Goal: Information Seeking & Learning: Learn about a topic

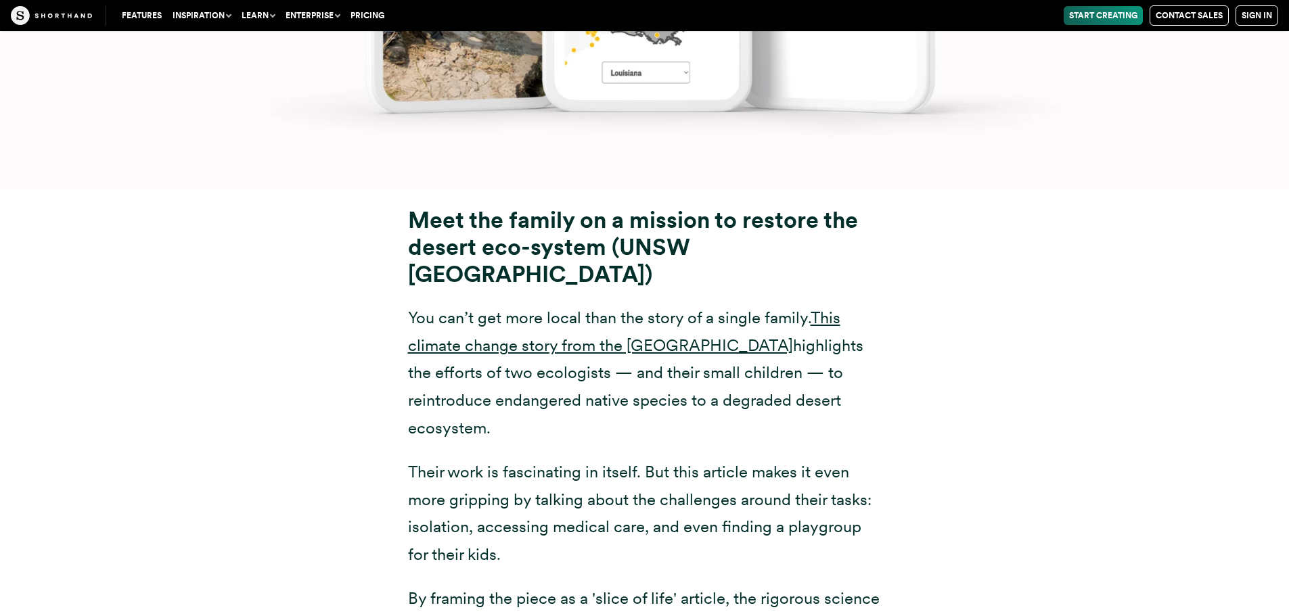
scroll to position [12313, 0]
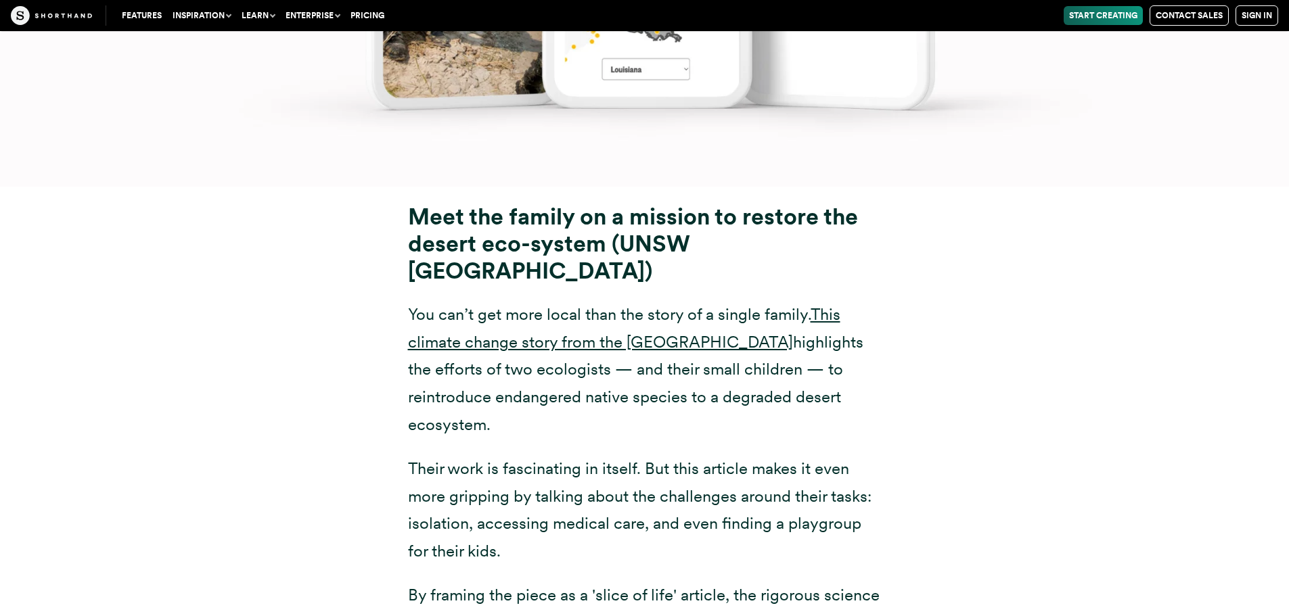
click at [627, 301] on p "You can’t get more local than the story of a single family. This climate change…" at bounding box center [645, 370] width 474 height 138
click at [621, 304] on link "This climate change story from the [GEOGRAPHIC_DATA]" at bounding box center [624, 327] width 432 height 47
click at [200, 319] on div "Meet the family on a mission to restore the desert eco-system (UNSW [GEOGRAPHIC…" at bounding box center [644, 434] width 1055 height 495
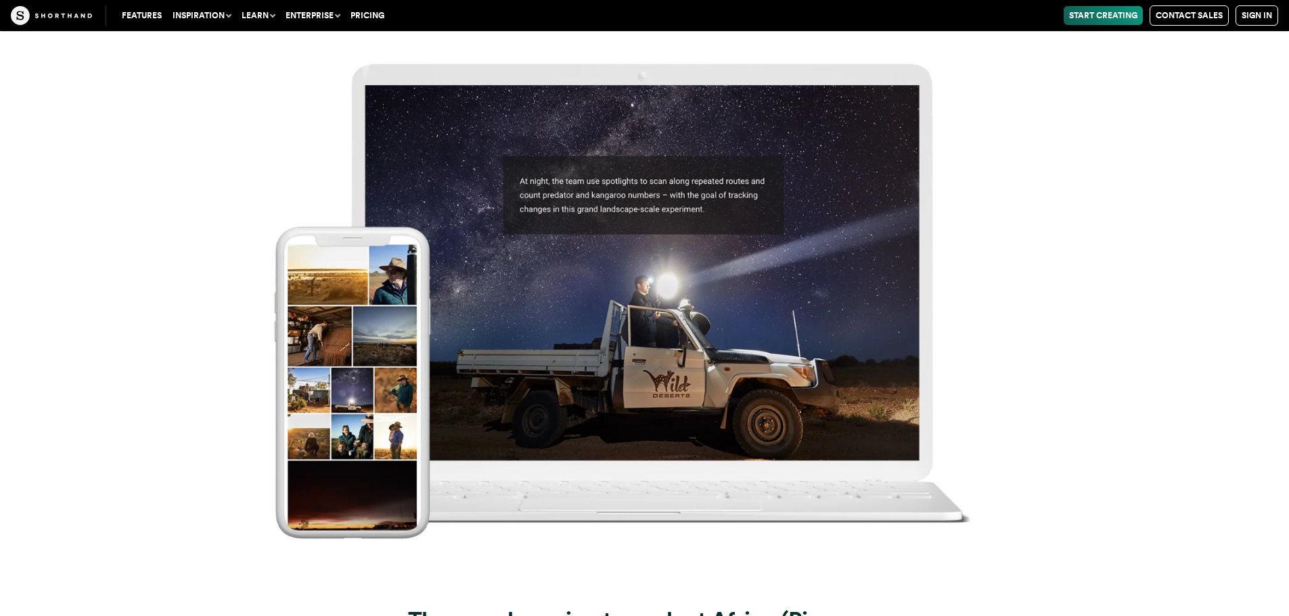
scroll to position [14005, 0]
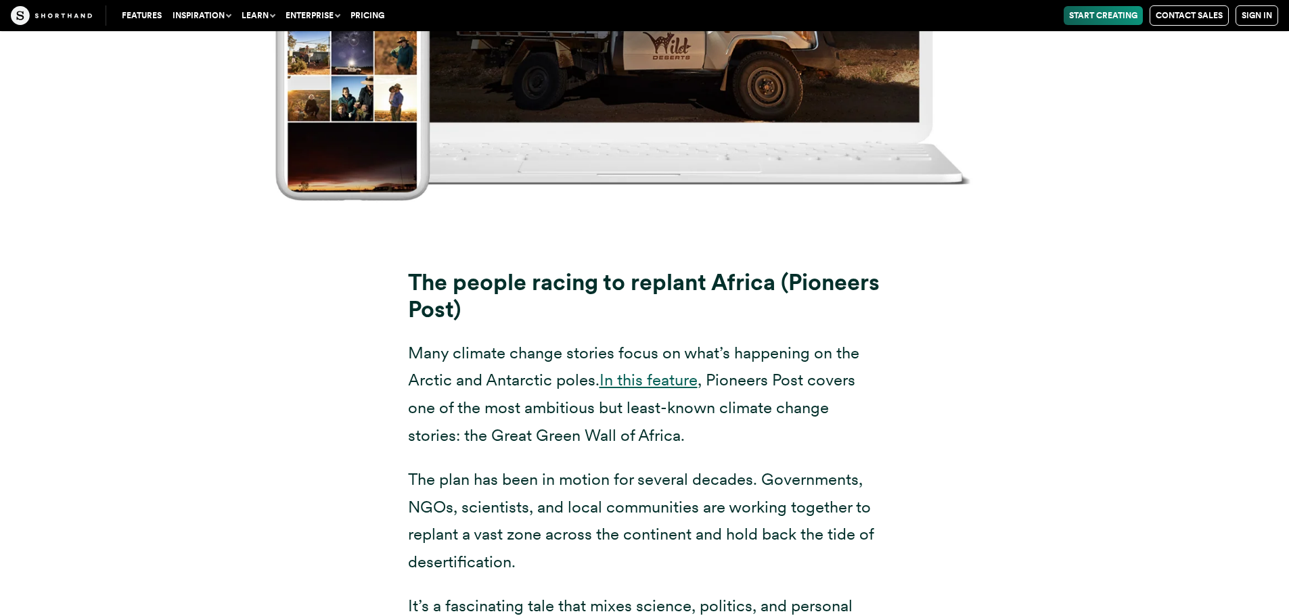
click at [662, 370] on link "In this feature" at bounding box center [648, 380] width 98 height 20
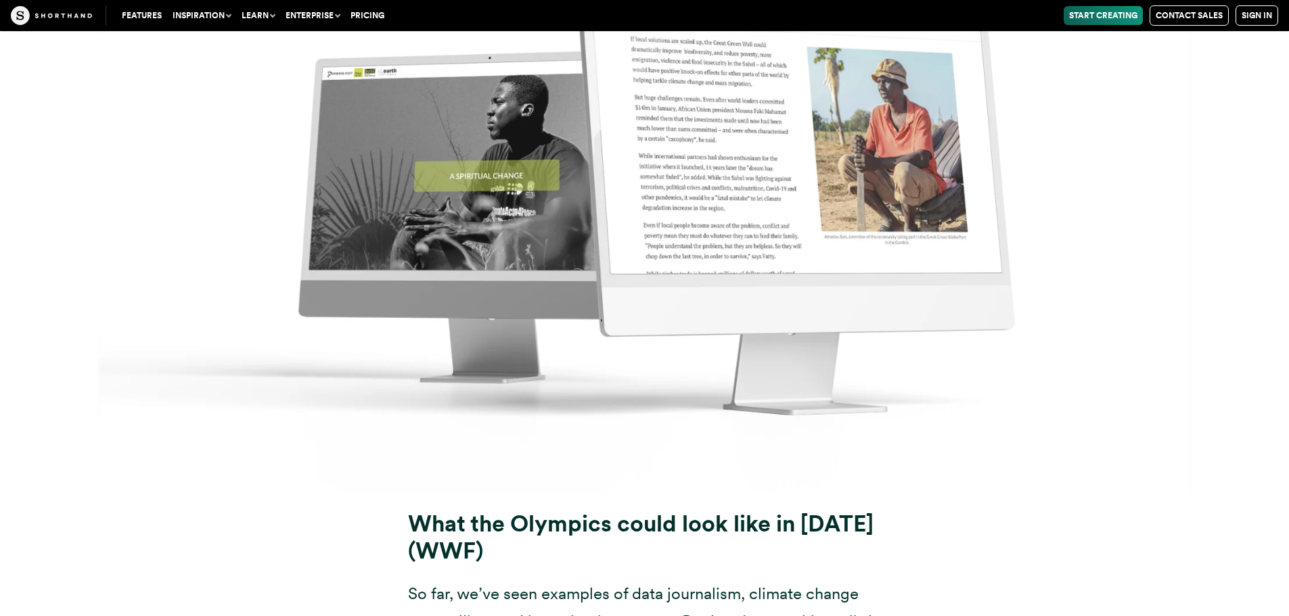
scroll to position [15831, 0]
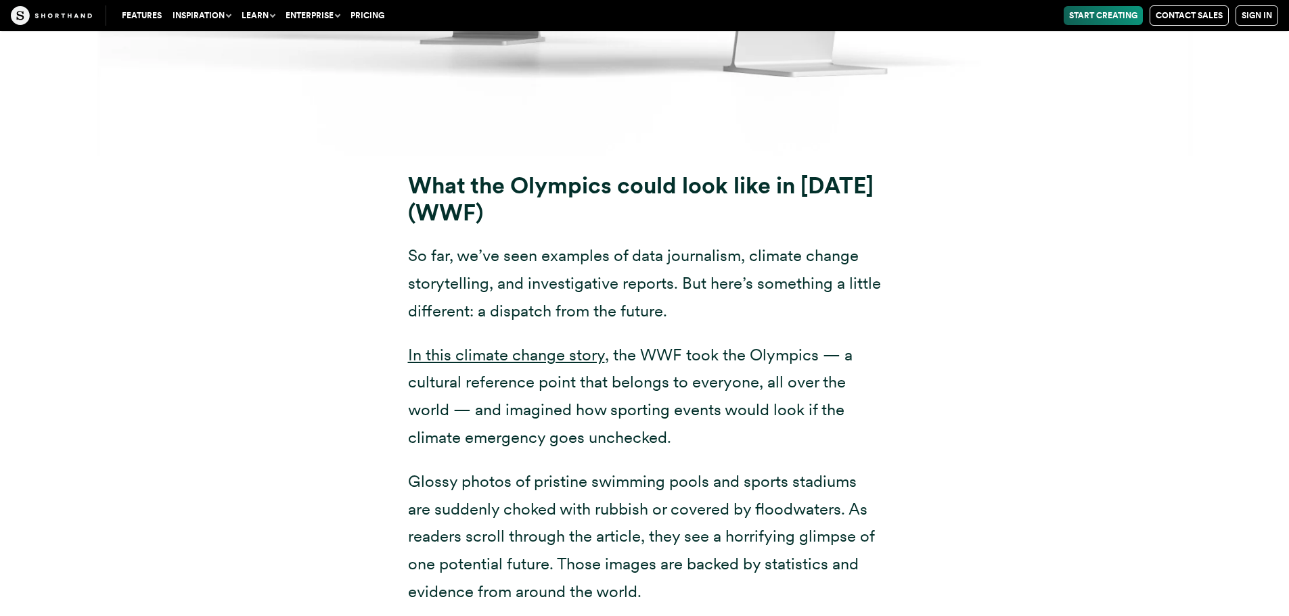
click at [867, 342] on p "In this climate change story , the WWF took the Olympics — a cultural reference…" at bounding box center [645, 397] width 474 height 110
drag, startPoint x: 378, startPoint y: 269, endPoint x: 386, endPoint y: 270, distance: 8.1
click at [378, 269] on div "What the Olympics could look like in [DATE] (WWF) So far, we’ve seen examples o…" at bounding box center [644, 452] width 1055 height 593
click at [451, 345] on link "In this climate change story" at bounding box center [506, 355] width 197 height 20
click at [325, 323] on div "What the Olympics could look like in [DATE] (WWF) So far, we’ve seen examples o…" at bounding box center [644, 452] width 1055 height 593
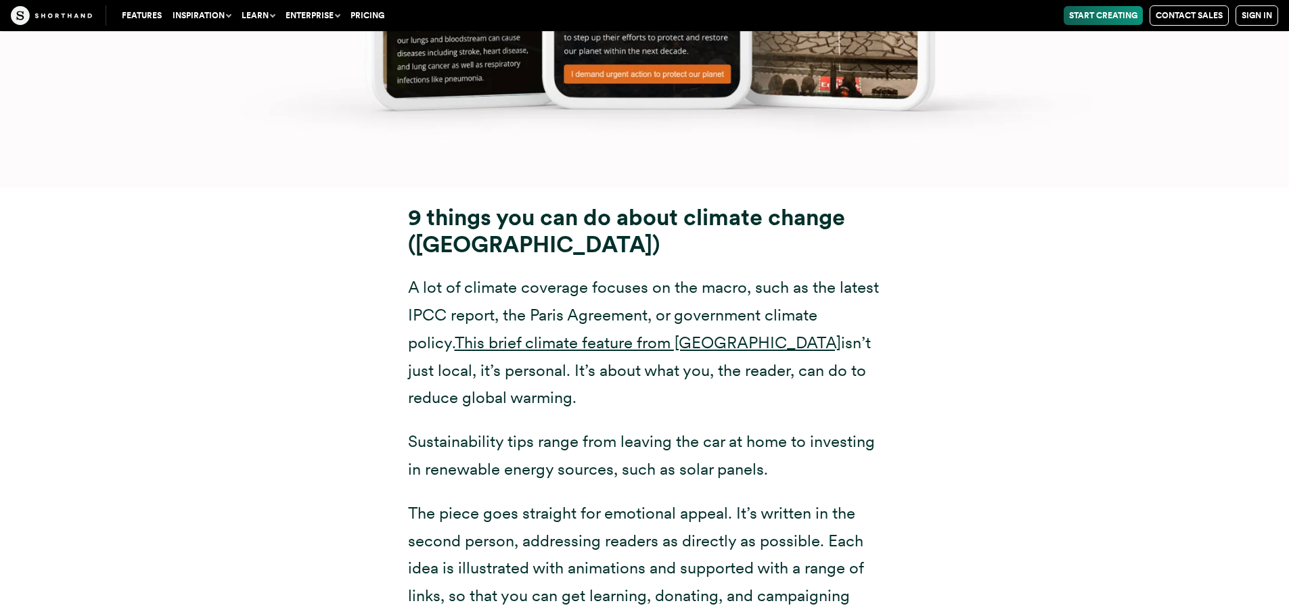
scroll to position [17658, 0]
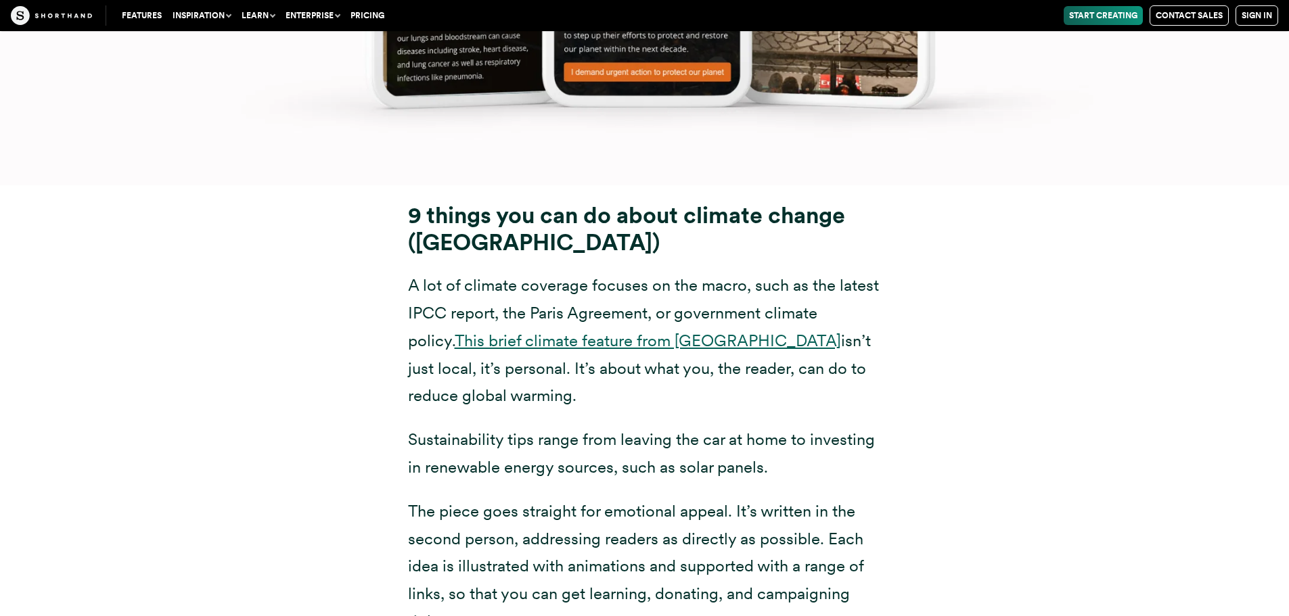
click at [486, 331] on link "This brief climate feature from [GEOGRAPHIC_DATA]" at bounding box center [648, 341] width 386 height 20
click at [358, 419] on div "9 things you can do about climate change (Imperial College [GEOGRAPHIC_DATA]) A…" at bounding box center [644, 418] width 1055 height 467
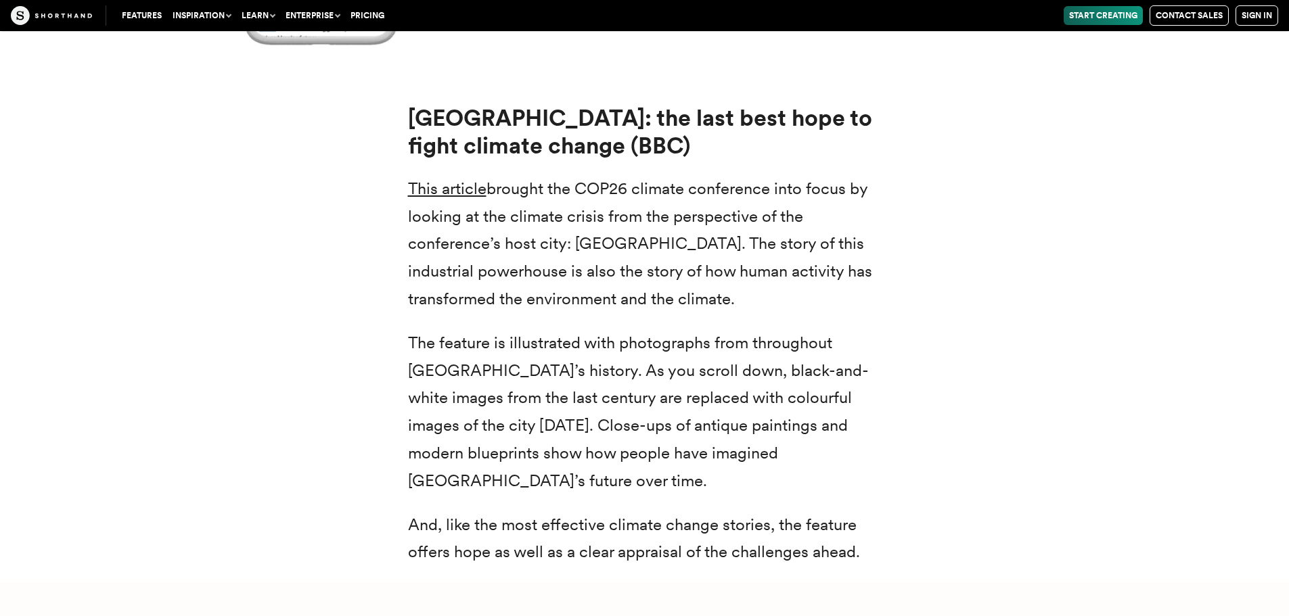
scroll to position [19417, 0]
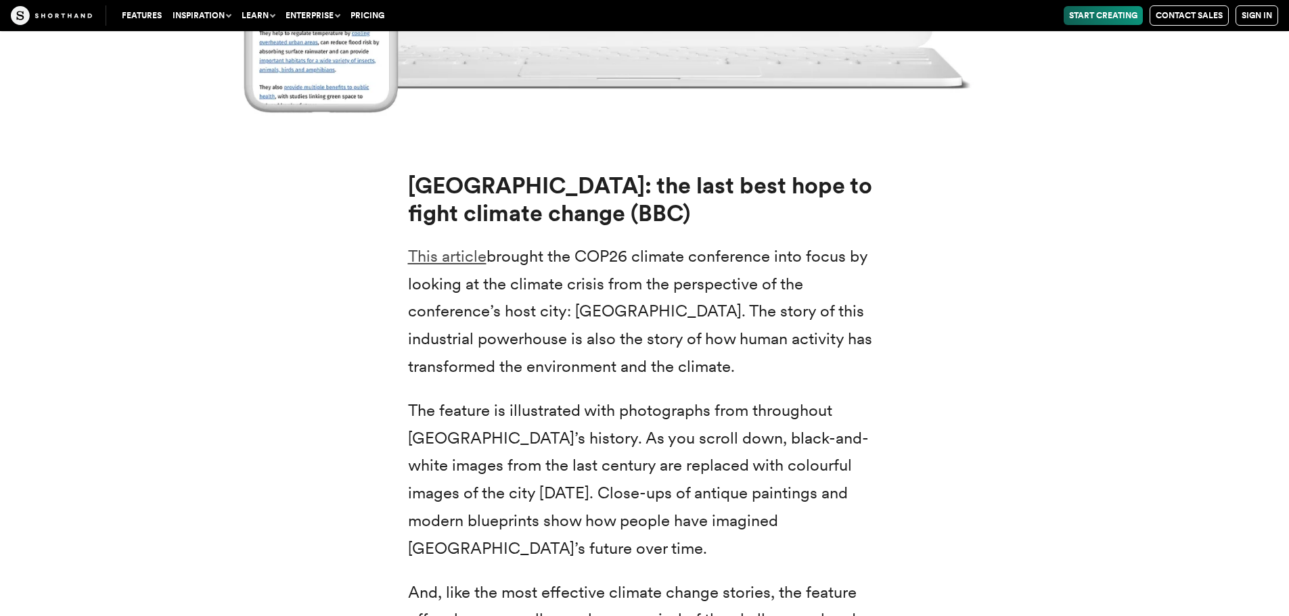
click at [457, 246] on link "This article" at bounding box center [447, 256] width 78 height 20
drag, startPoint x: 384, startPoint y: 303, endPoint x: 384, endPoint y: 329, distance: 26.4
click at [385, 321] on div "[GEOGRAPHIC_DATA]: the last best hope to fight climate change (BBC) This articl…" at bounding box center [645, 403] width 528 height 462
drag, startPoint x: 88, startPoint y: 239, endPoint x: 95, endPoint y: 220, distance: 21.0
click at [89, 238] on div "[GEOGRAPHIC_DATA]: the last best hope to fight climate change (BBC) This articl…" at bounding box center [644, 403] width 1289 height 495
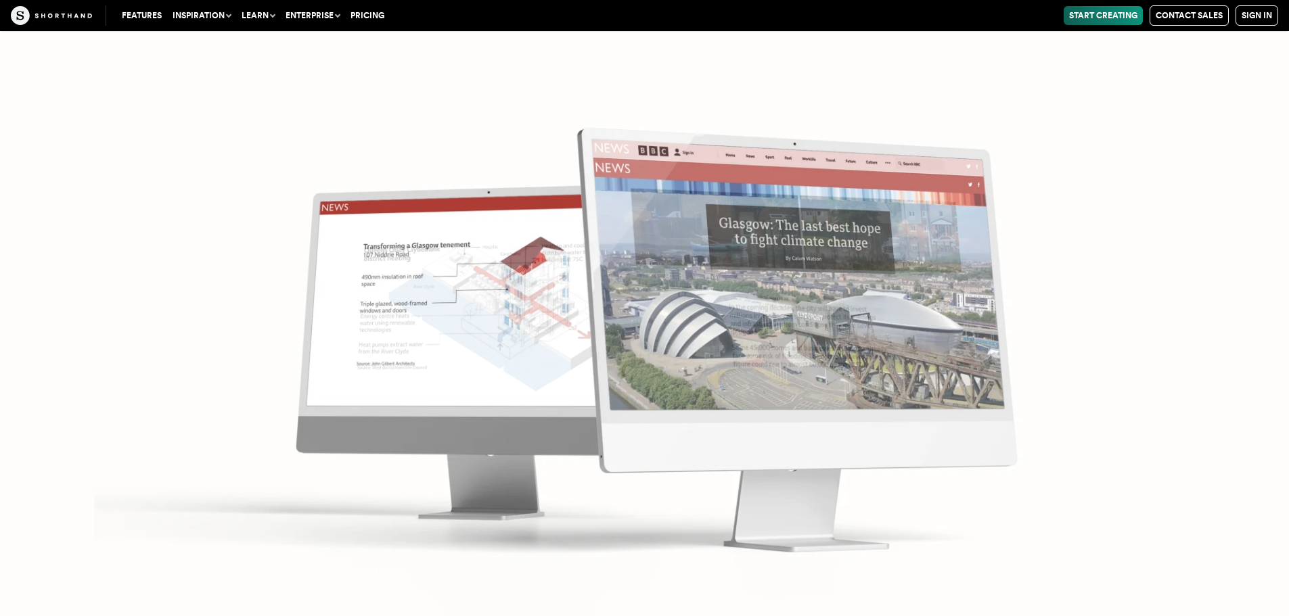
scroll to position [20567, 0]
